Goal: Find specific page/section: Find specific page/section

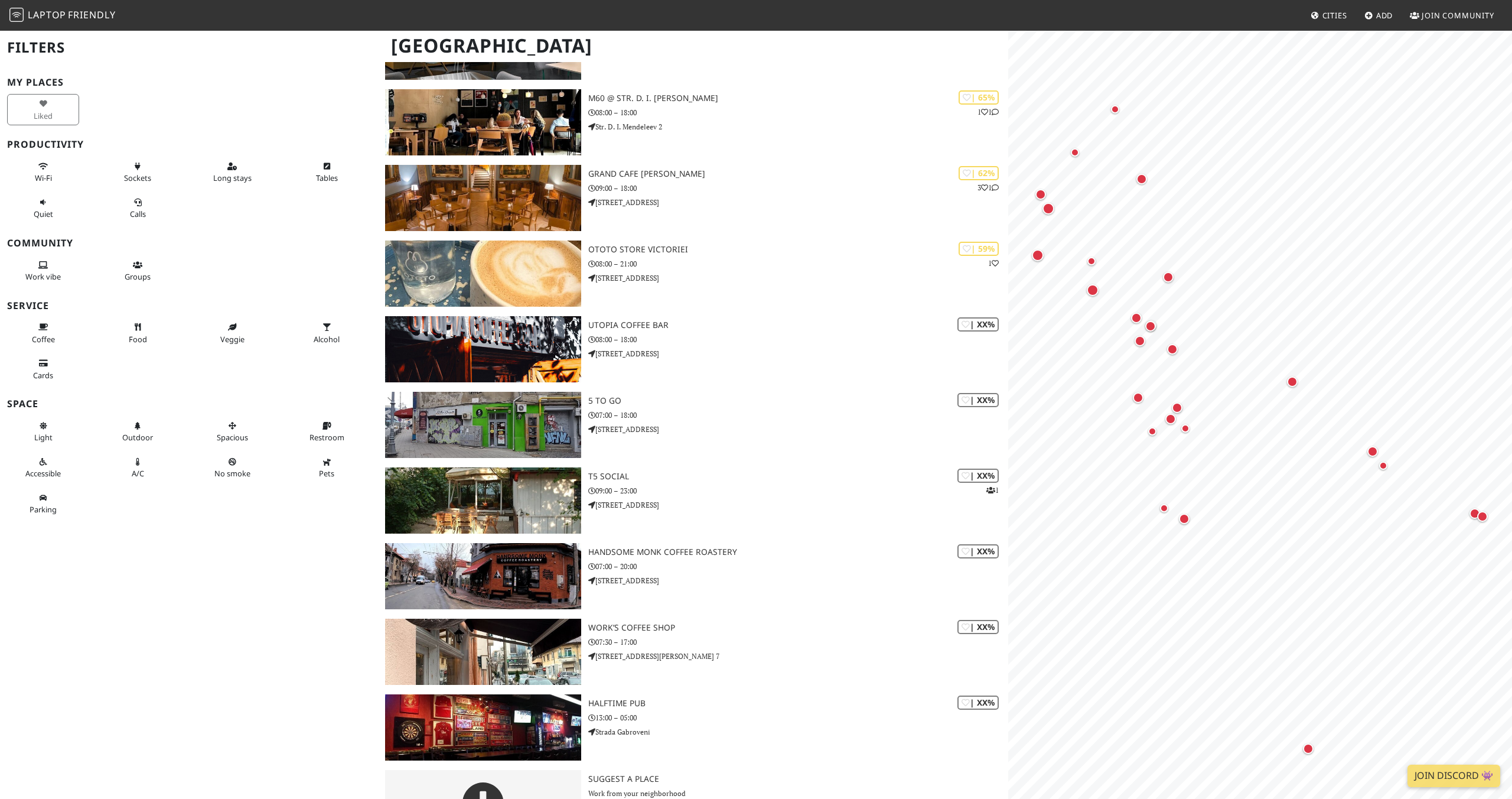
scroll to position [1461, 0]
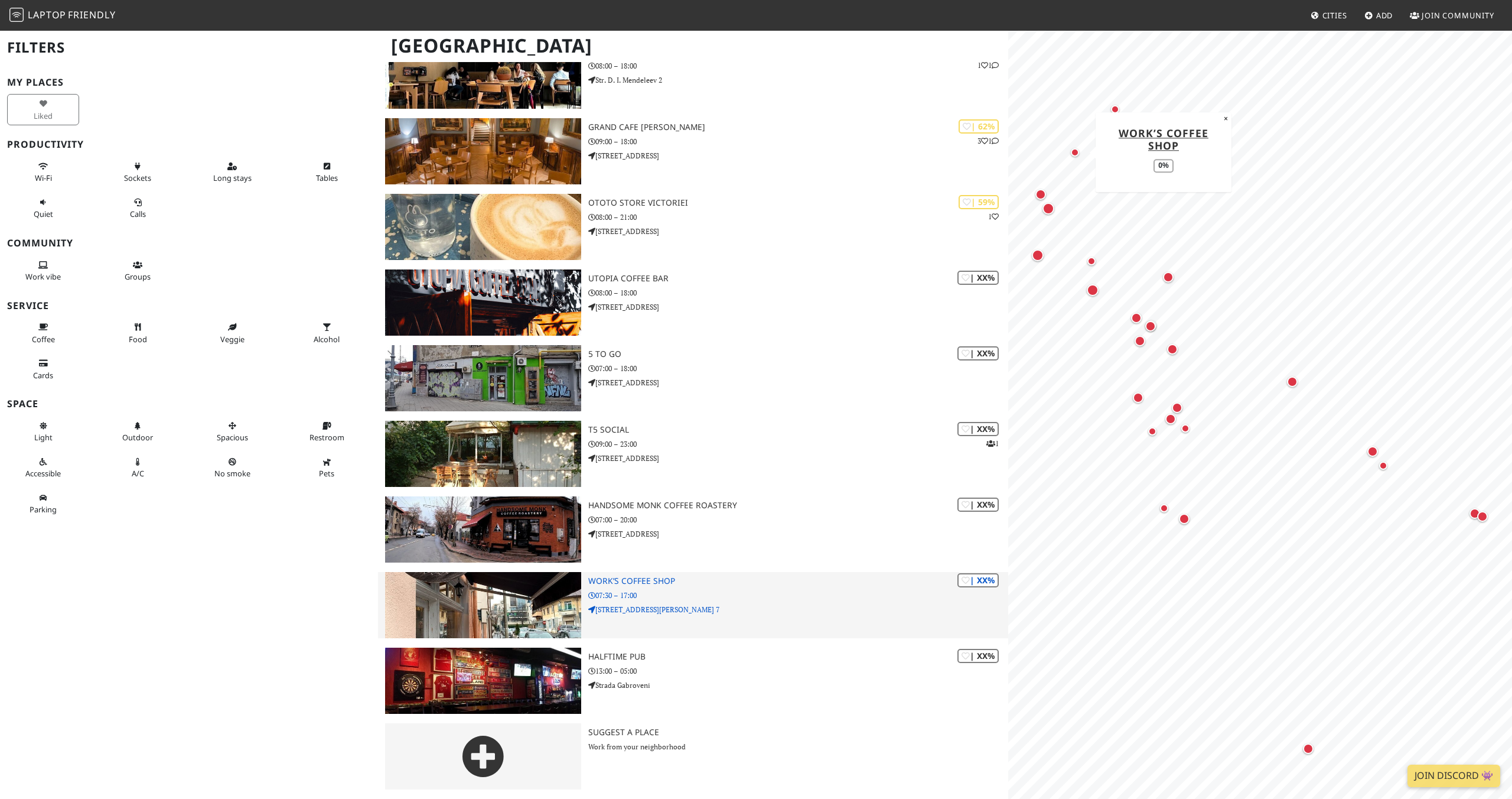
click at [627, 585] on h3 "Work’s Coffee Shop" at bounding box center [798, 581] width 420 height 10
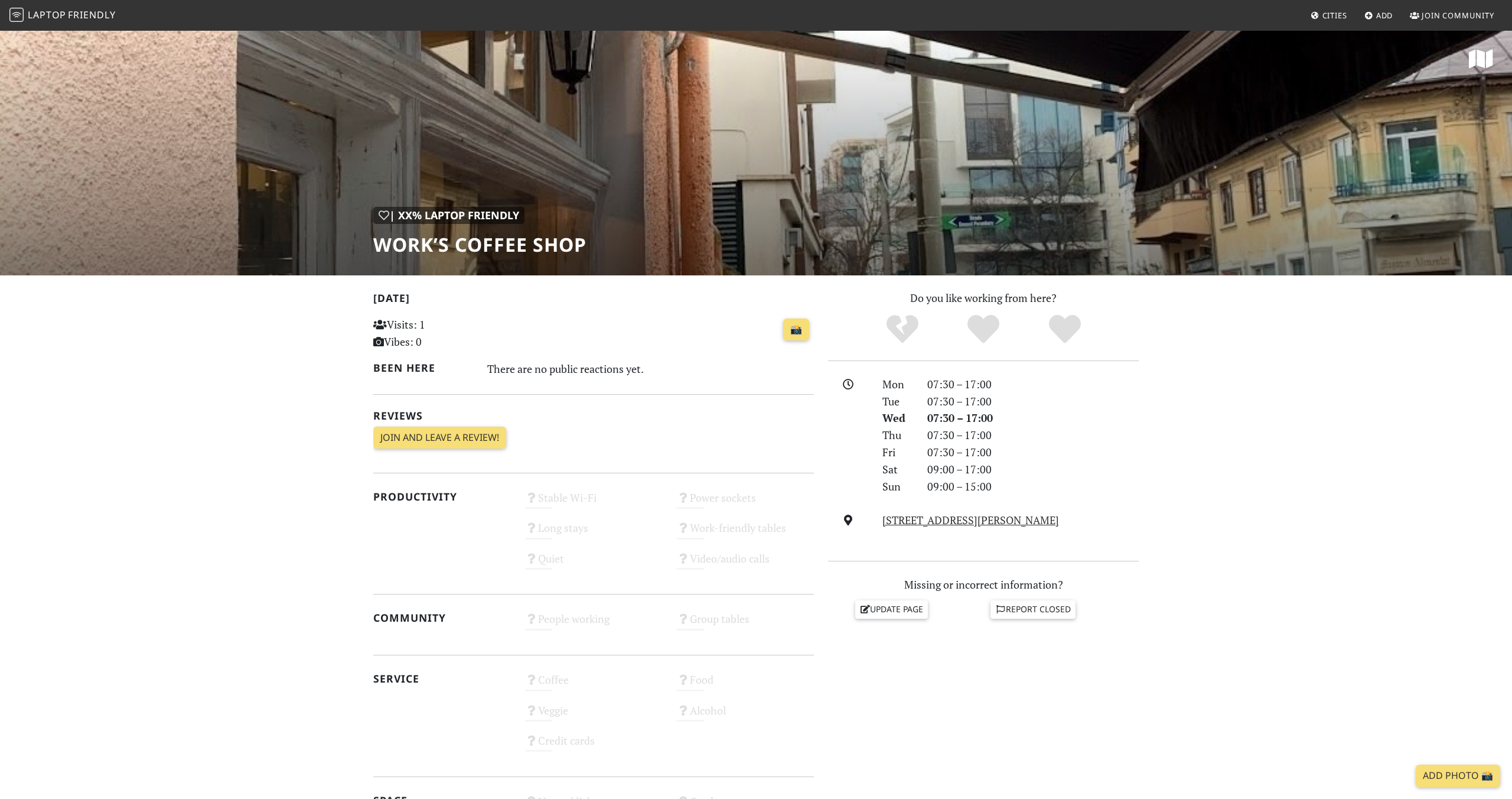
click at [442, 237] on h1 "Work’s Coffee Shop" at bounding box center [480, 245] width 213 height 22
copy div "Work’s Coffee Shop"
